Goal: Information Seeking & Learning: Learn about a topic

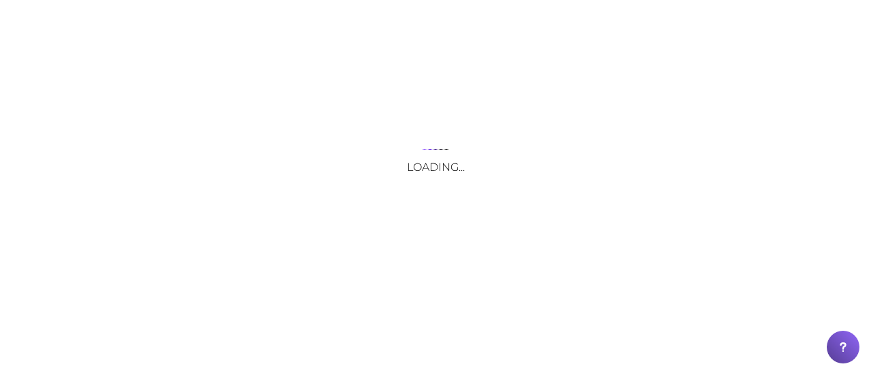
click at [174, 22] on div "Loading..." at bounding box center [435, 187] width 871 height 375
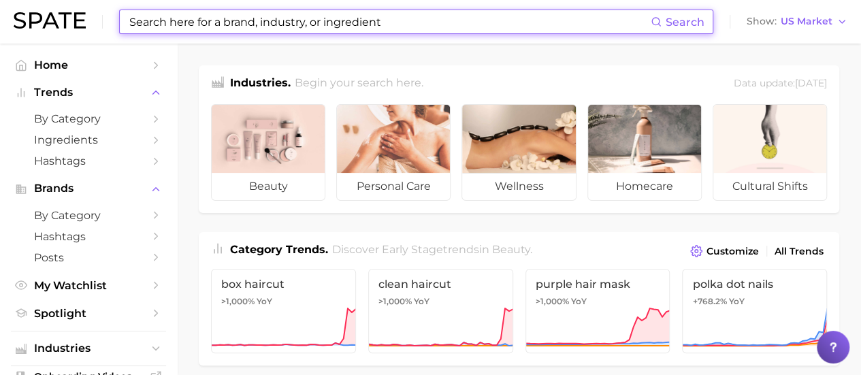
click at [319, 21] on input at bounding box center [389, 21] width 523 height 23
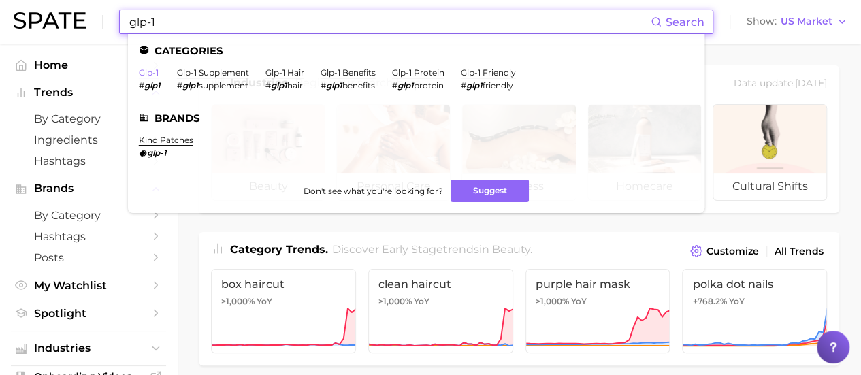
type input "glp-1"
click at [148, 69] on link "glp-1" at bounding box center [149, 72] width 20 height 10
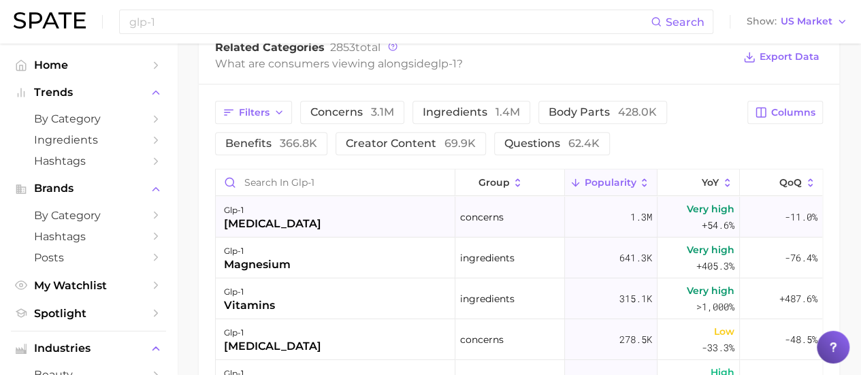
scroll to position [749, 0]
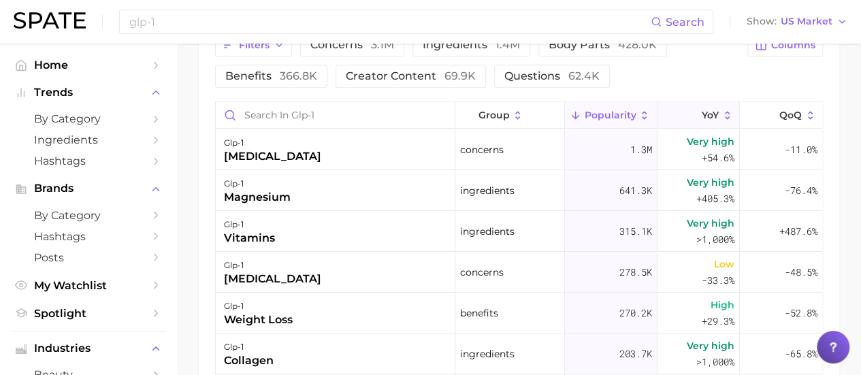
click at [687, 117] on icon at bounding box center [693, 116] width 12 height 12
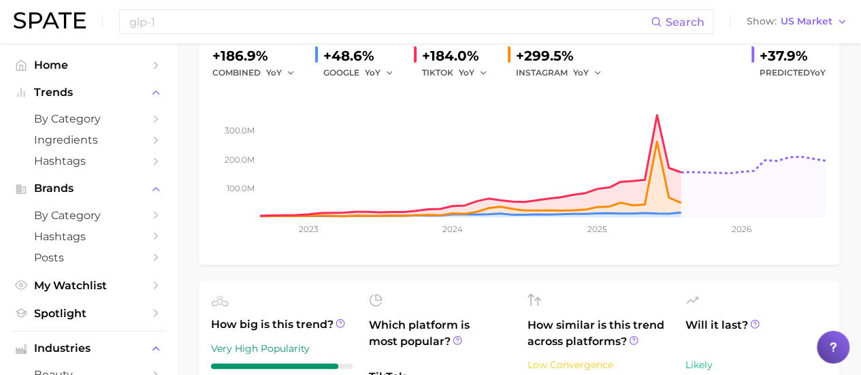
scroll to position [0, 0]
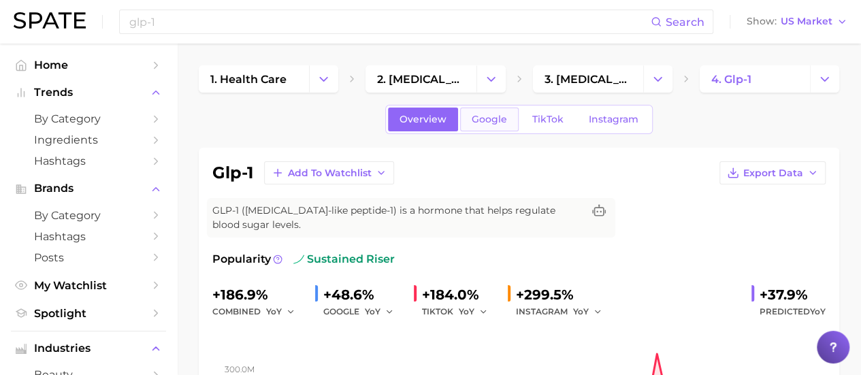
click at [489, 123] on span "Google" at bounding box center [489, 120] width 35 height 12
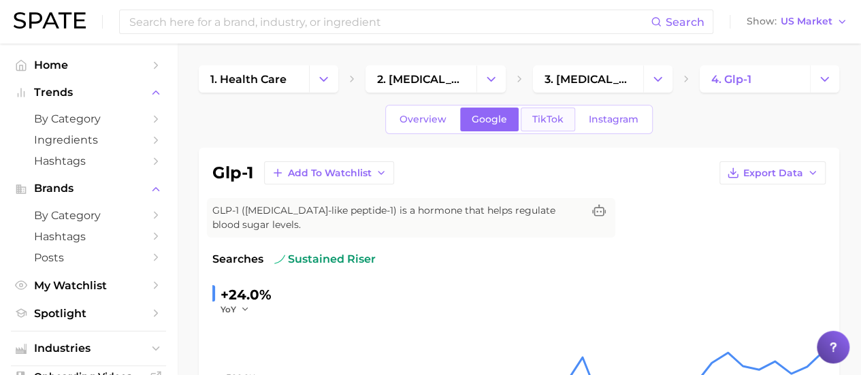
click at [543, 130] on link "TikTok" at bounding box center [548, 120] width 54 height 24
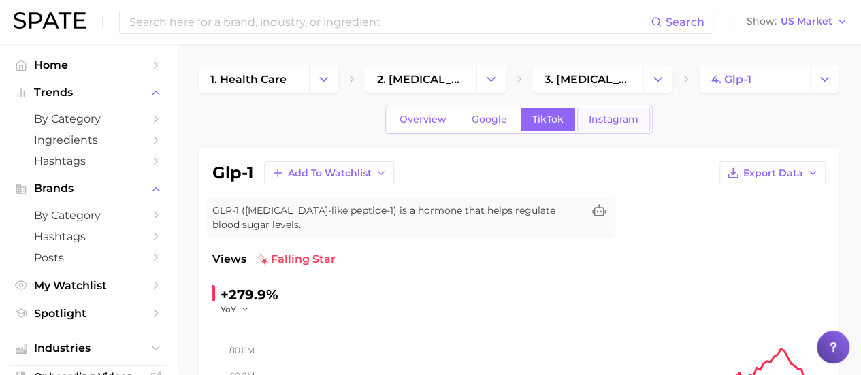
click at [607, 114] on span "Instagram" at bounding box center [614, 120] width 50 height 12
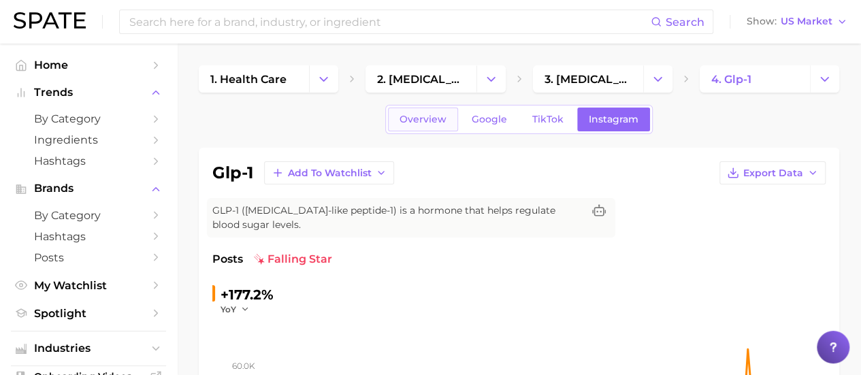
click at [440, 120] on span "Overview" at bounding box center [422, 120] width 47 height 12
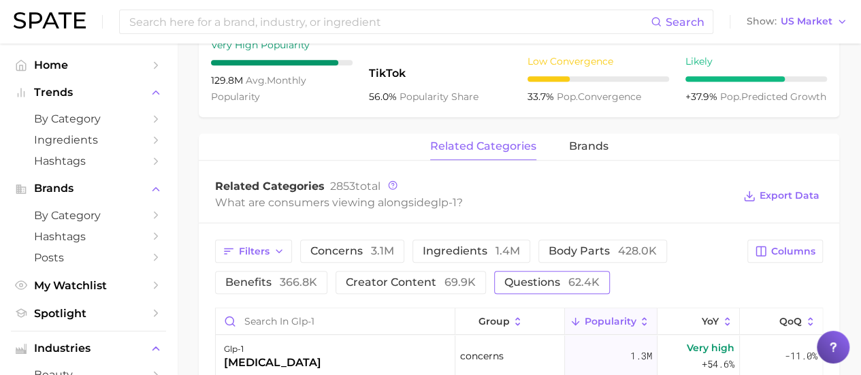
scroll to position [612, 0]
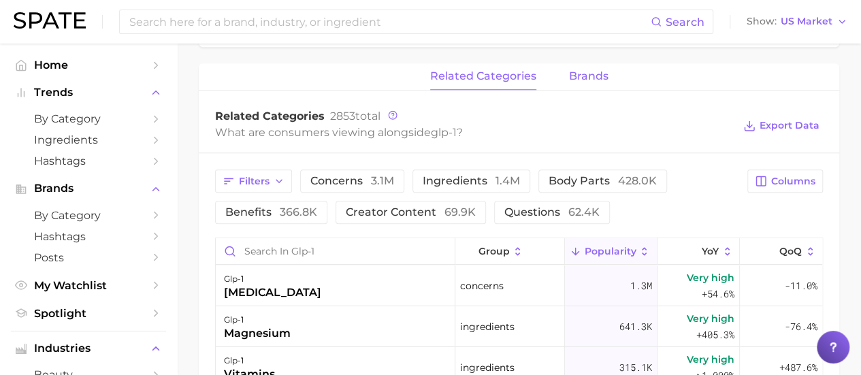
click at [570, 74] on span "brands" at bounding box center [588, 76] width 39 height 12
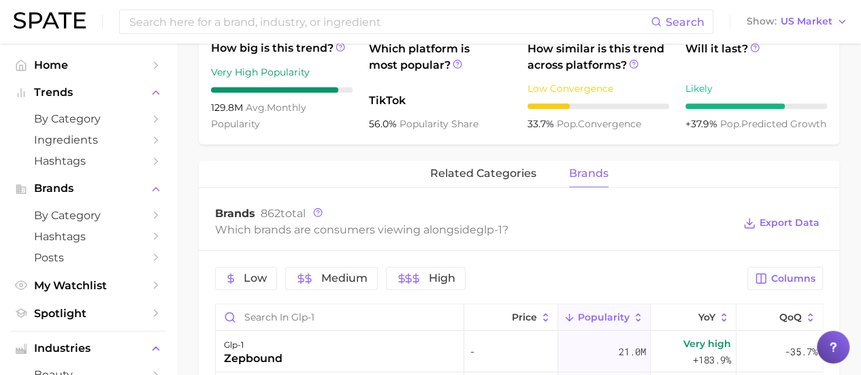
scroll to position [544, 0]
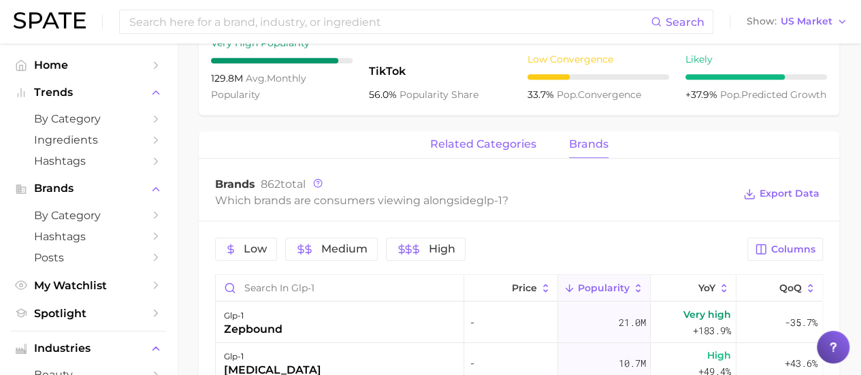
click at [446, 148] on span "related categories" at bounding box center [483, 144] width 106 height 12
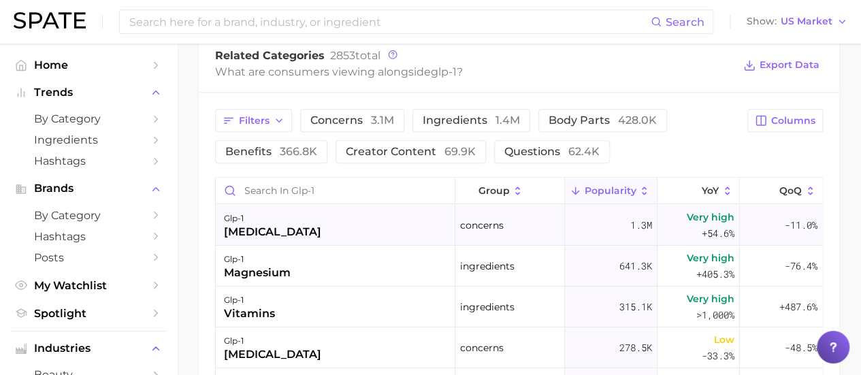
scroll to position [680, 0]
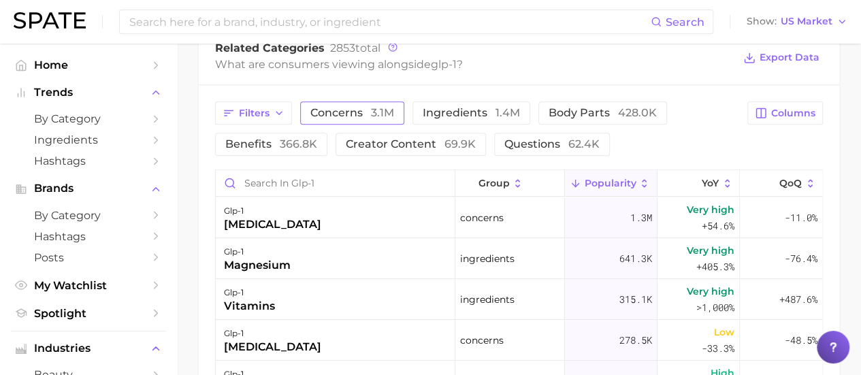
click at [365, 106] on button "concerns 3.1m" at bounding box center [352, 112] width 104 height 23
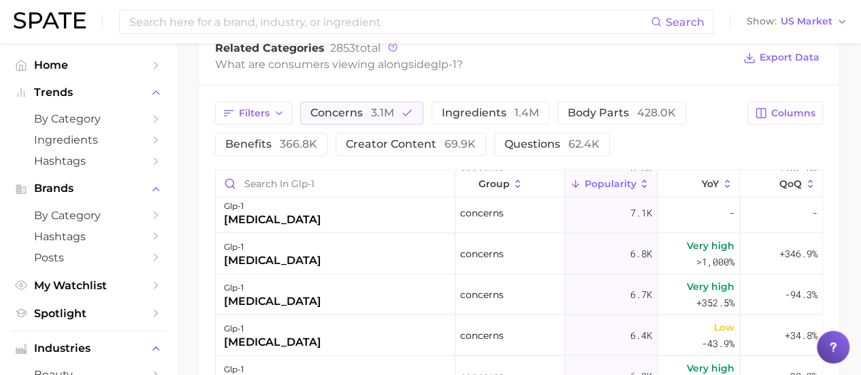
scroll to position [1701, 0]
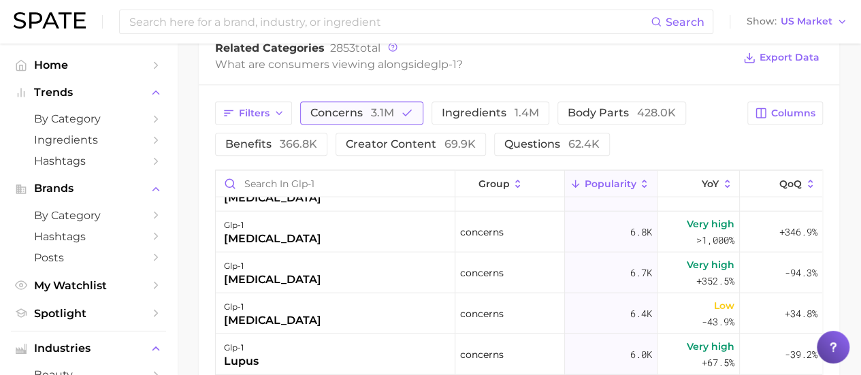
click at [355, 117] on span "concerns 3.1m" at bounding box center [352, 113] width 84 height 11
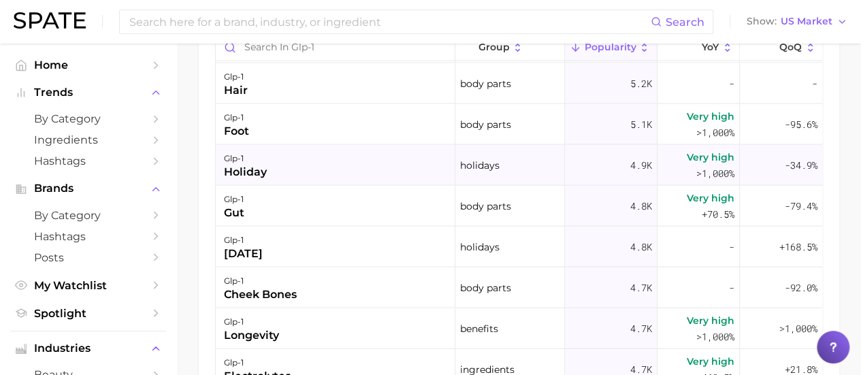
scroll to position [3811, 0]
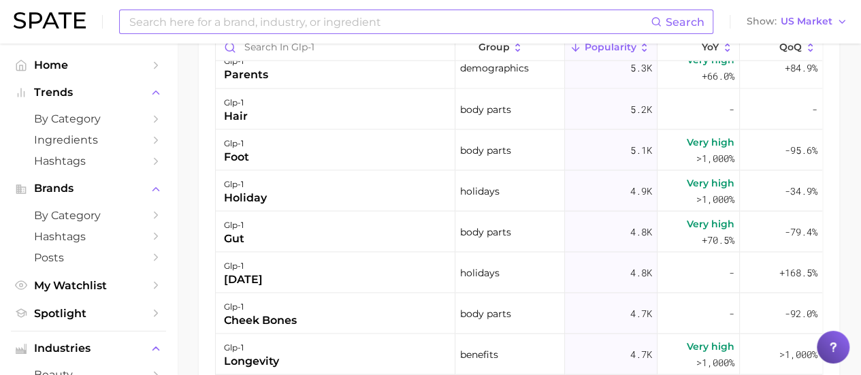
click at [318, 20] on input at bounding box center [389, 21] width 523 height 23
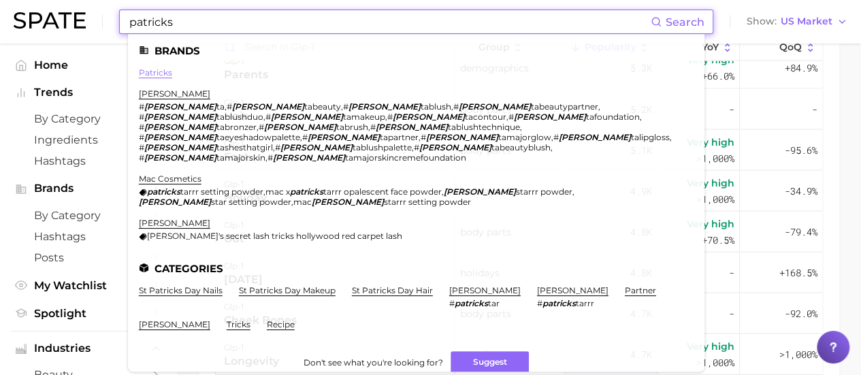
type input "patricks"
click at [162, 69] on link "patricks" at bounding box center [155, 72] width 33 height 10
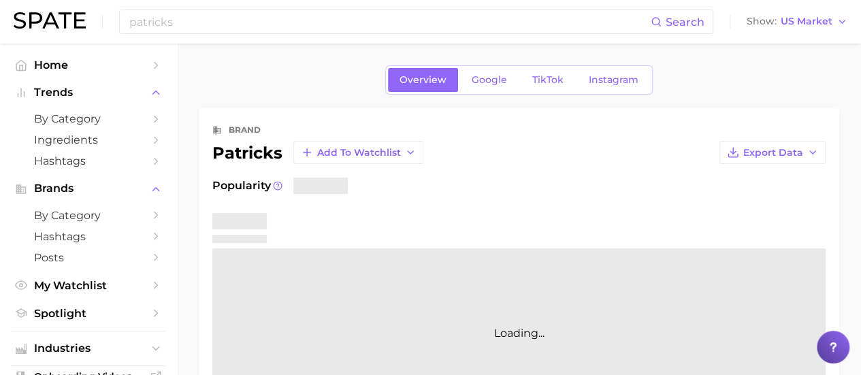
scroll to position [68, 0]
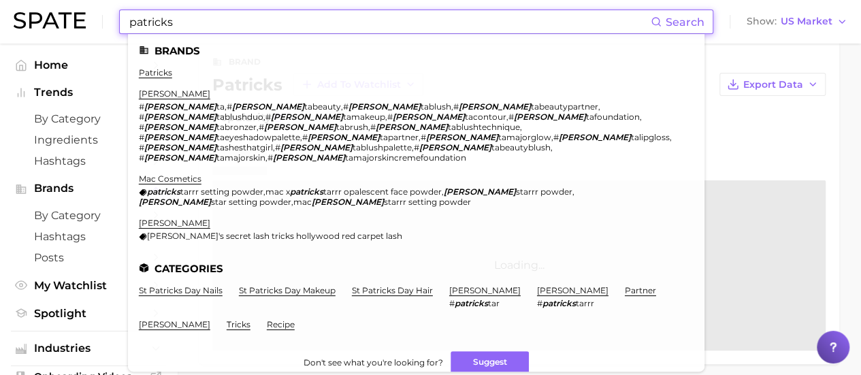
click at [210, 21] on input "patricks" at bounding box center [389, 21] width 523 height 23
click at [210, 20] on input "patricks" at bounding box center [389, 21] width 523 height 23
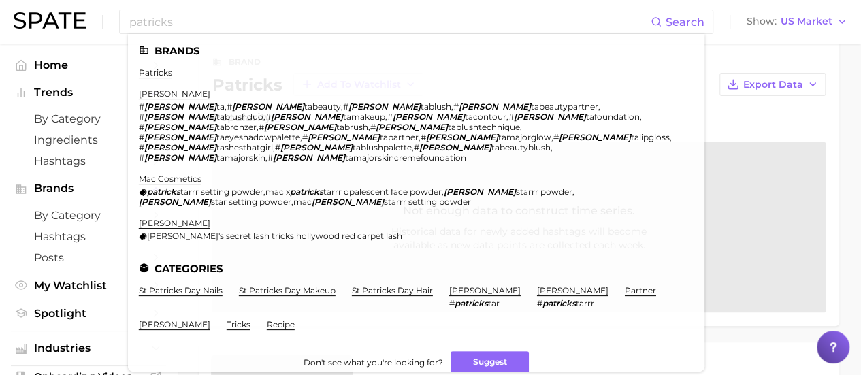
click at [800, 117] on div "Popularity —" at bounding box center [518, 118] width 613 height 16
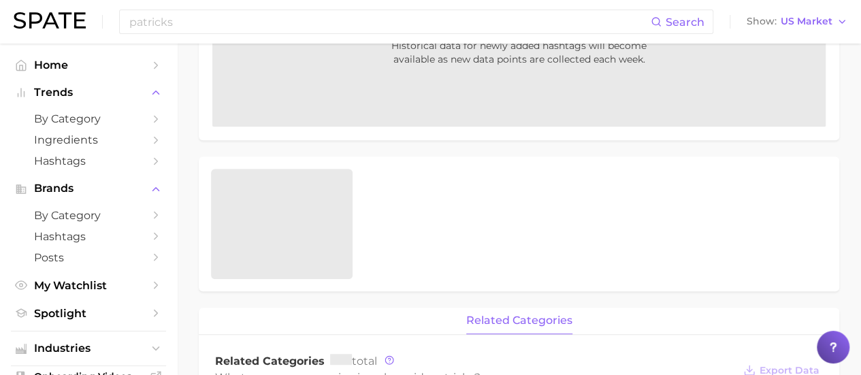
scroll to position [0, 0]
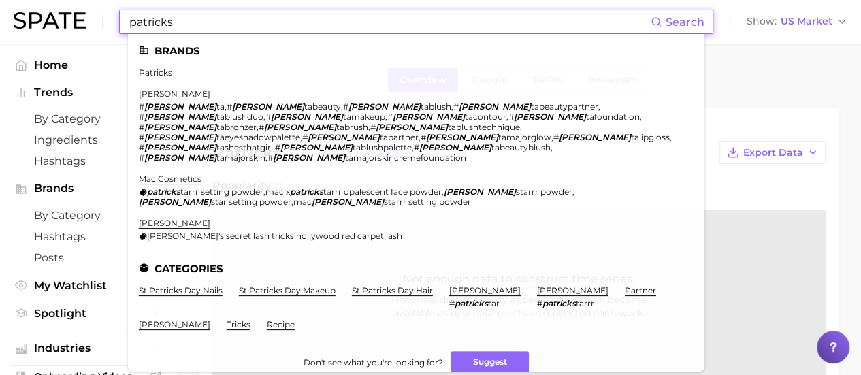
click at [221, 24] on input "patricks" at bounding box center [389, 21] width 523 height 23
click at [197, 25] on input "patricks" at bounding box center [389, 21] width 523 height 23
click at [197, 24] on input "patricks" at bounding box center [389, 21] width 523 height 23
click at [195, 24] on input "patricks" at bounding box center [389, 21] width 523 height 23
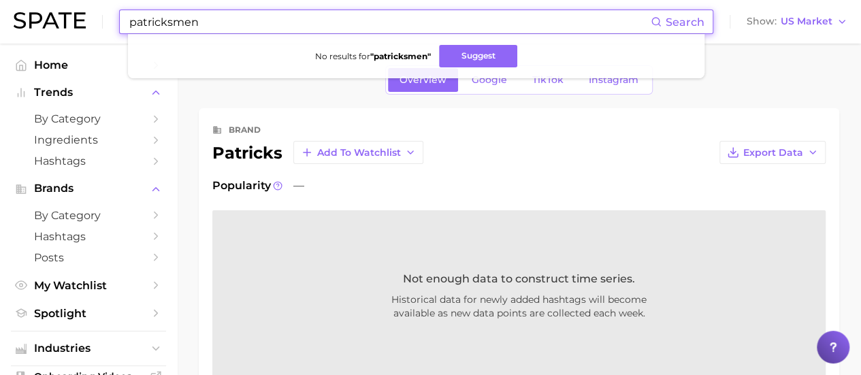
click at [202, 20] on input "patricksmen" at bounding box center [389, 21] width 523 height 23
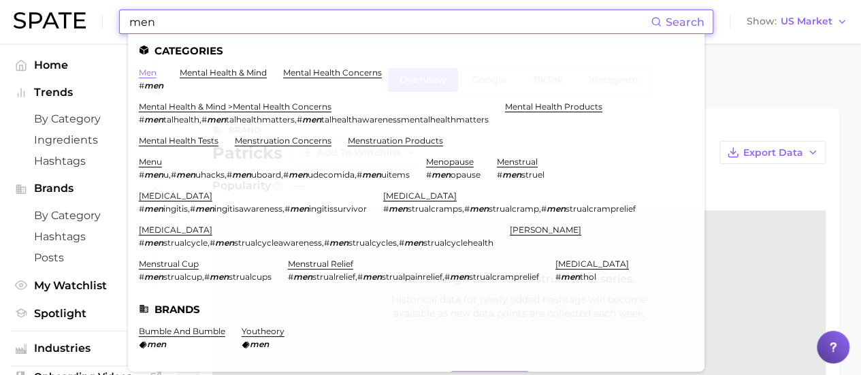
type input "men"
click at [145, 73] on link "men" at bounding box center [148, 72] width 18 height 10
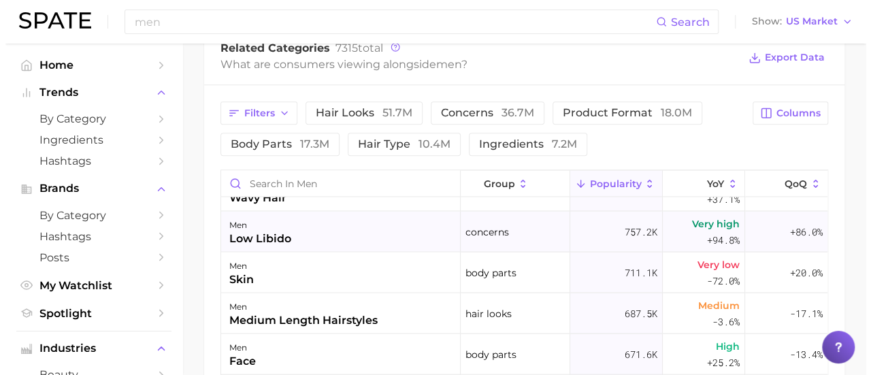
scroll to position [1361, 0]
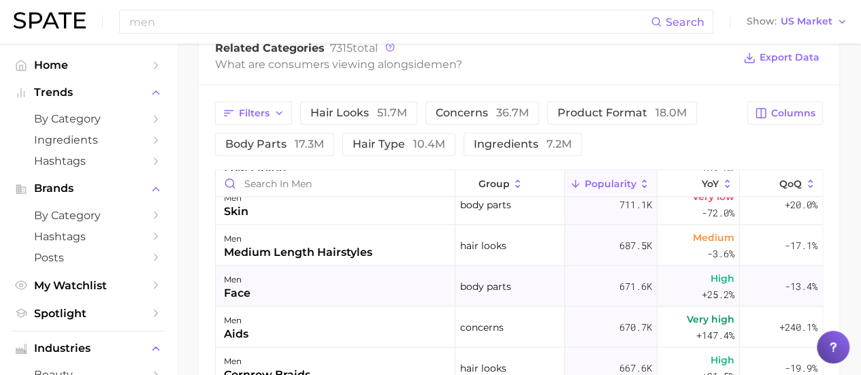
click at [368, 282] on div "men face" at bounding box center [336, 285] width 240 height 41
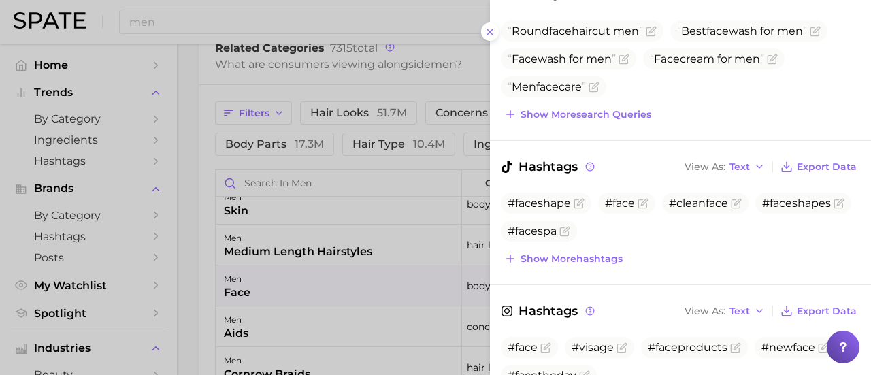
scroll to position [204, 0]
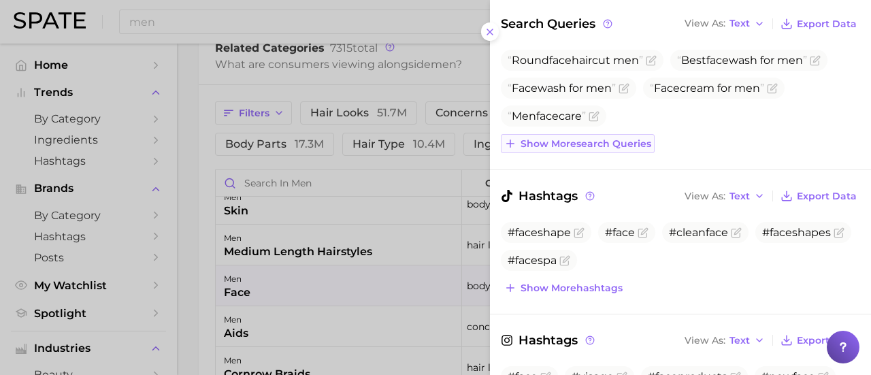
click at [618, 139] on span "Show more search queries" at bounding box center [586, 144] width 131 height 12
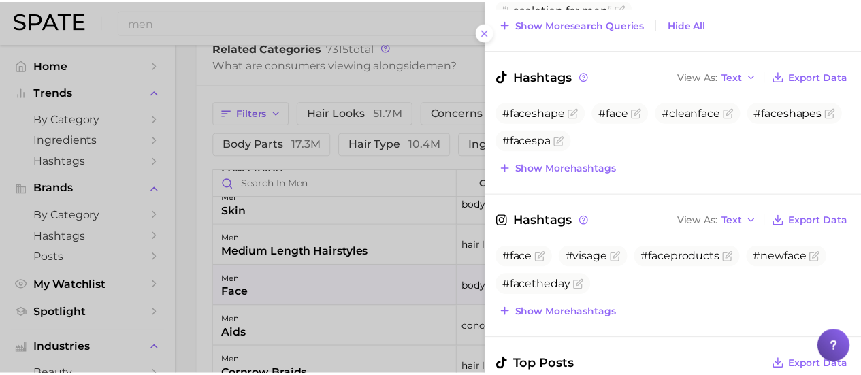
scroll to position [476, 0]
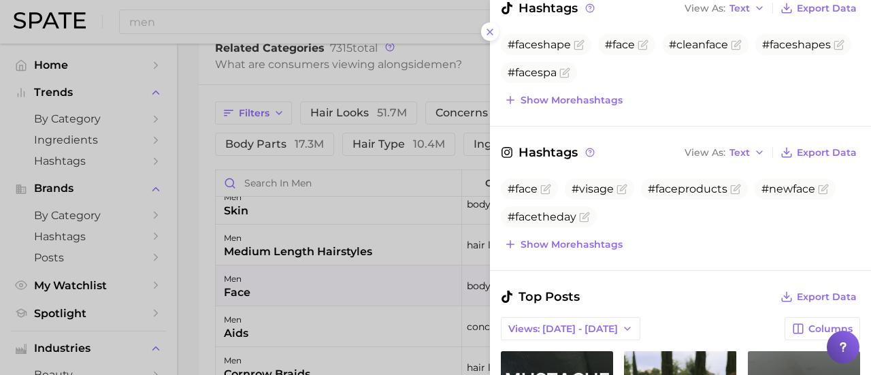
click at [307, 20] on div at bounding box center [435, 187] width 871 height 375
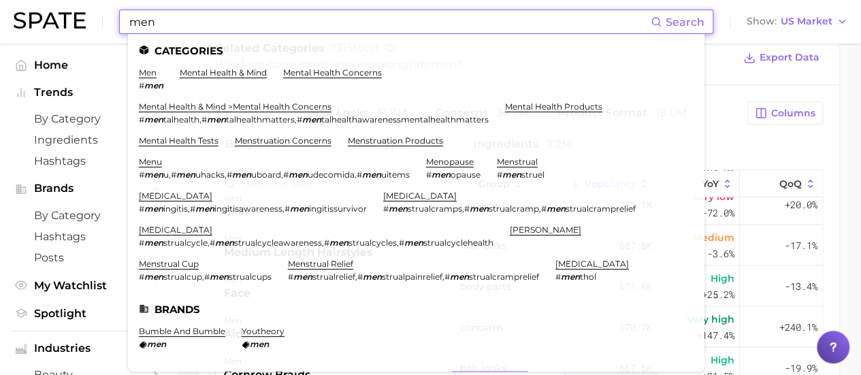
click at [280, 22] on input "men" at bounding box center [389, 21] width 523 height 23
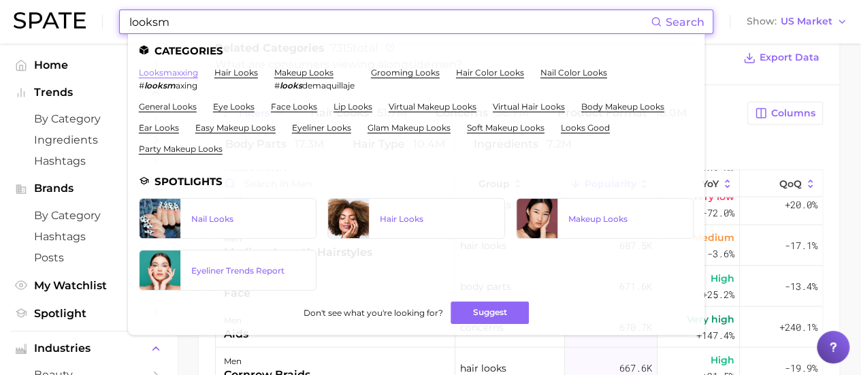
type input "looksm"
click at [184, 72] on link "looksmaxxing" at bounding box center [168, 72] width 59 height 10
